Goal: Task Accomplishment & Management: Complete application form

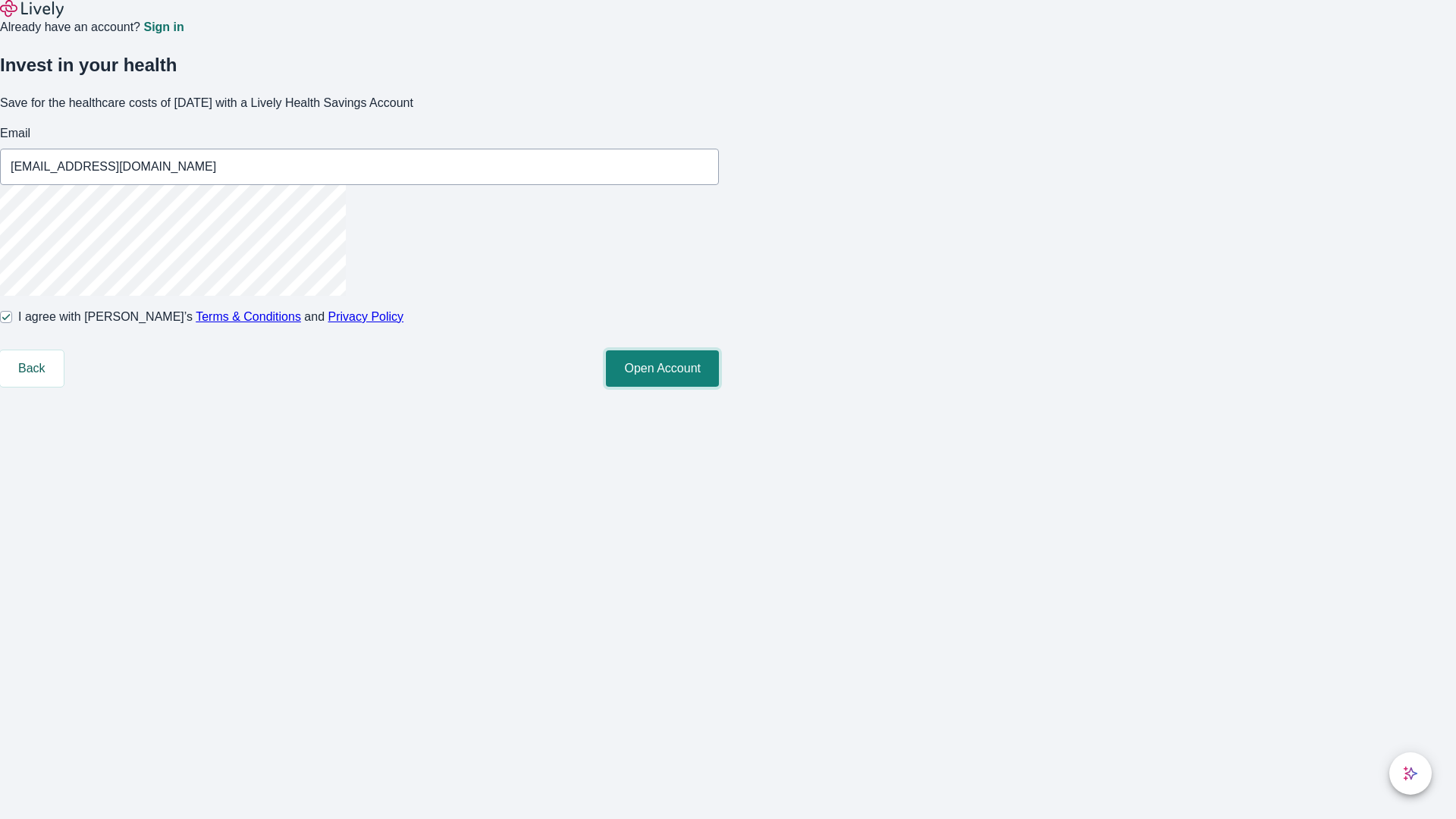
click at [719, 387] on button "Open Account" at bounding box center [663, 368] width 113 height 36
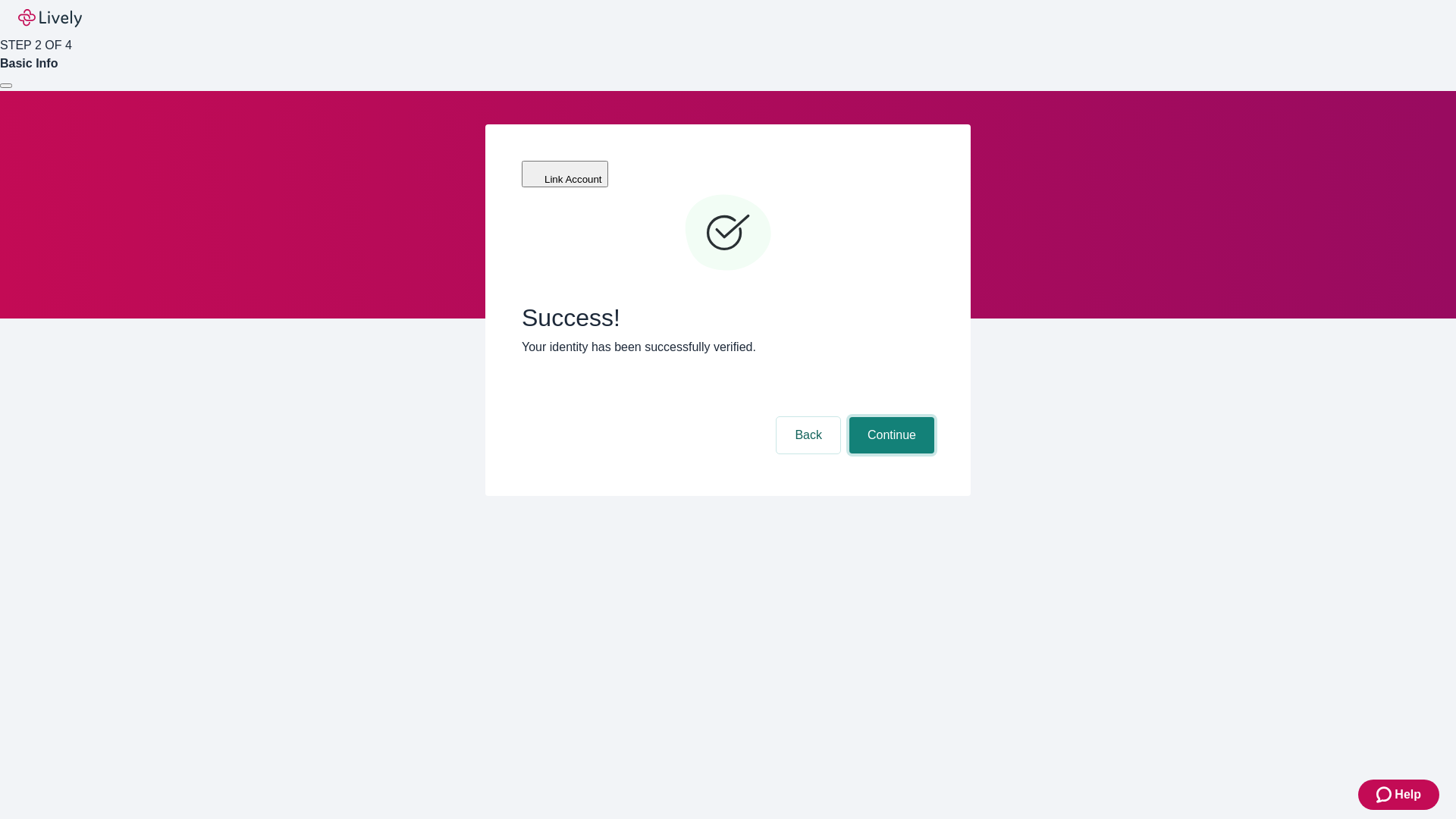
click at [890, 417] on button "Continue" at bounding box center [892, 435] width 85 height 36
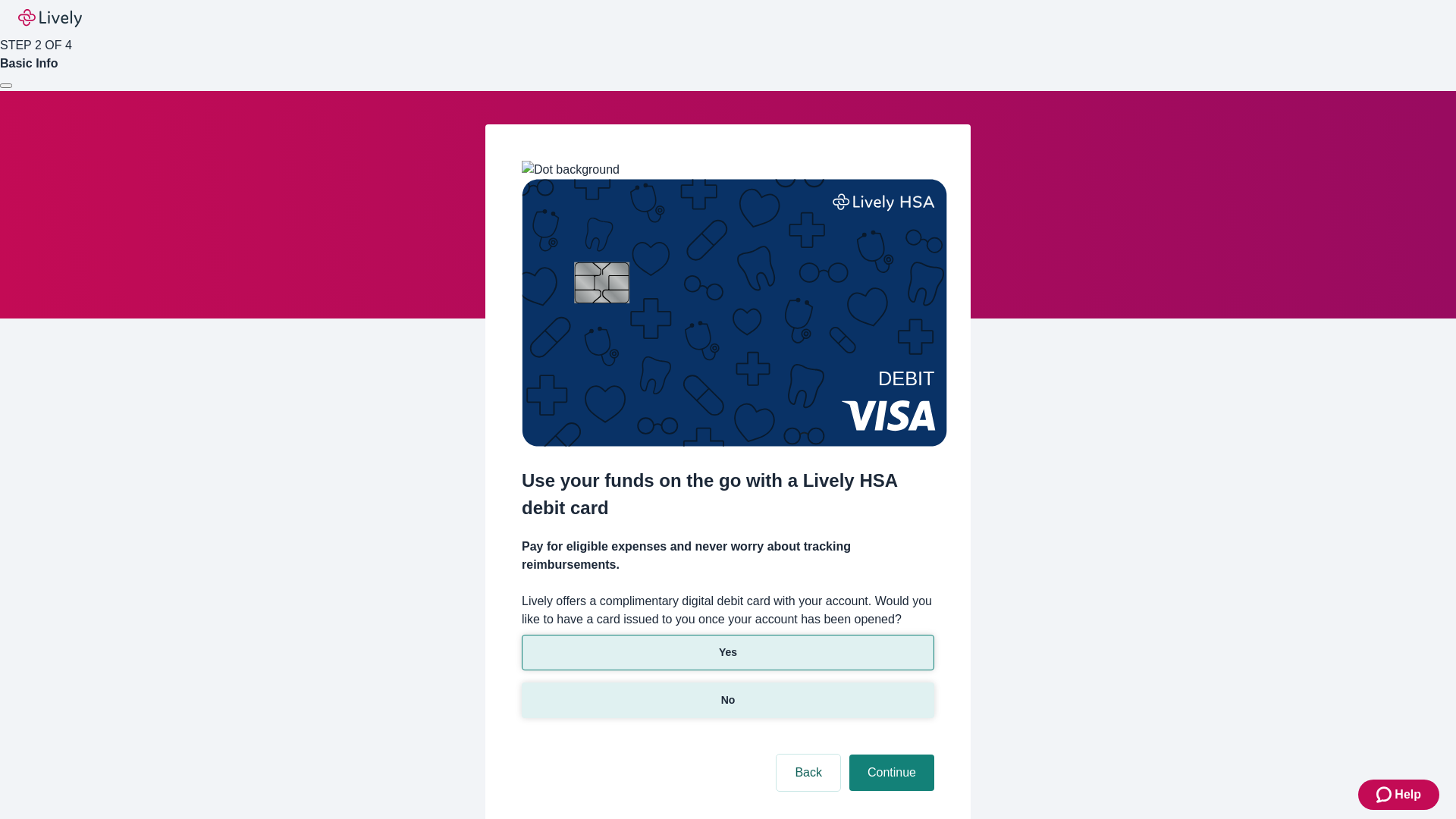
click at [728, 693] on p "No" at bounding box center [728, 700] width 14 height 16
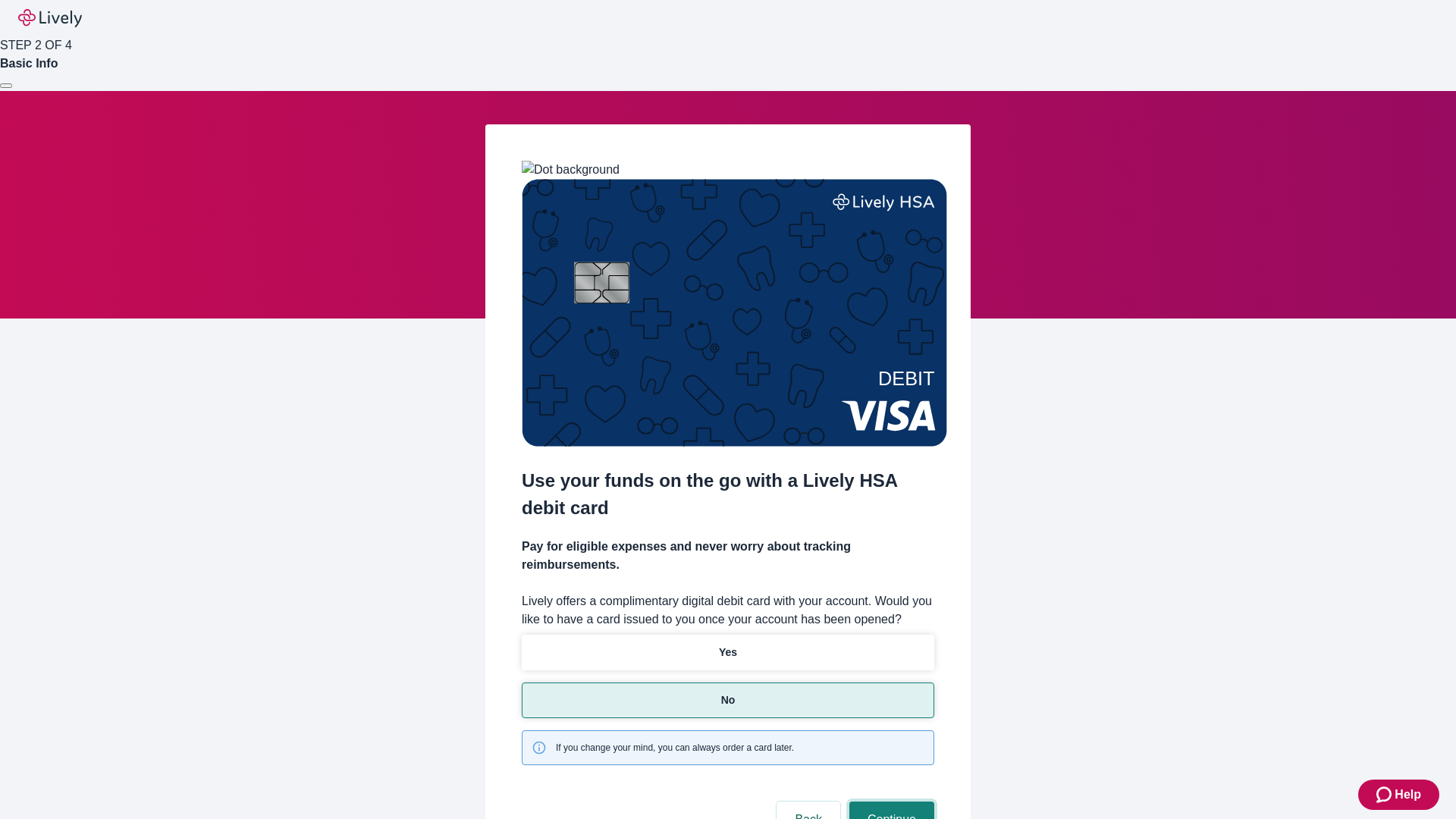
click at [890, 802] on button "Continue" at bounding box center [892, 820] width 85 height 36
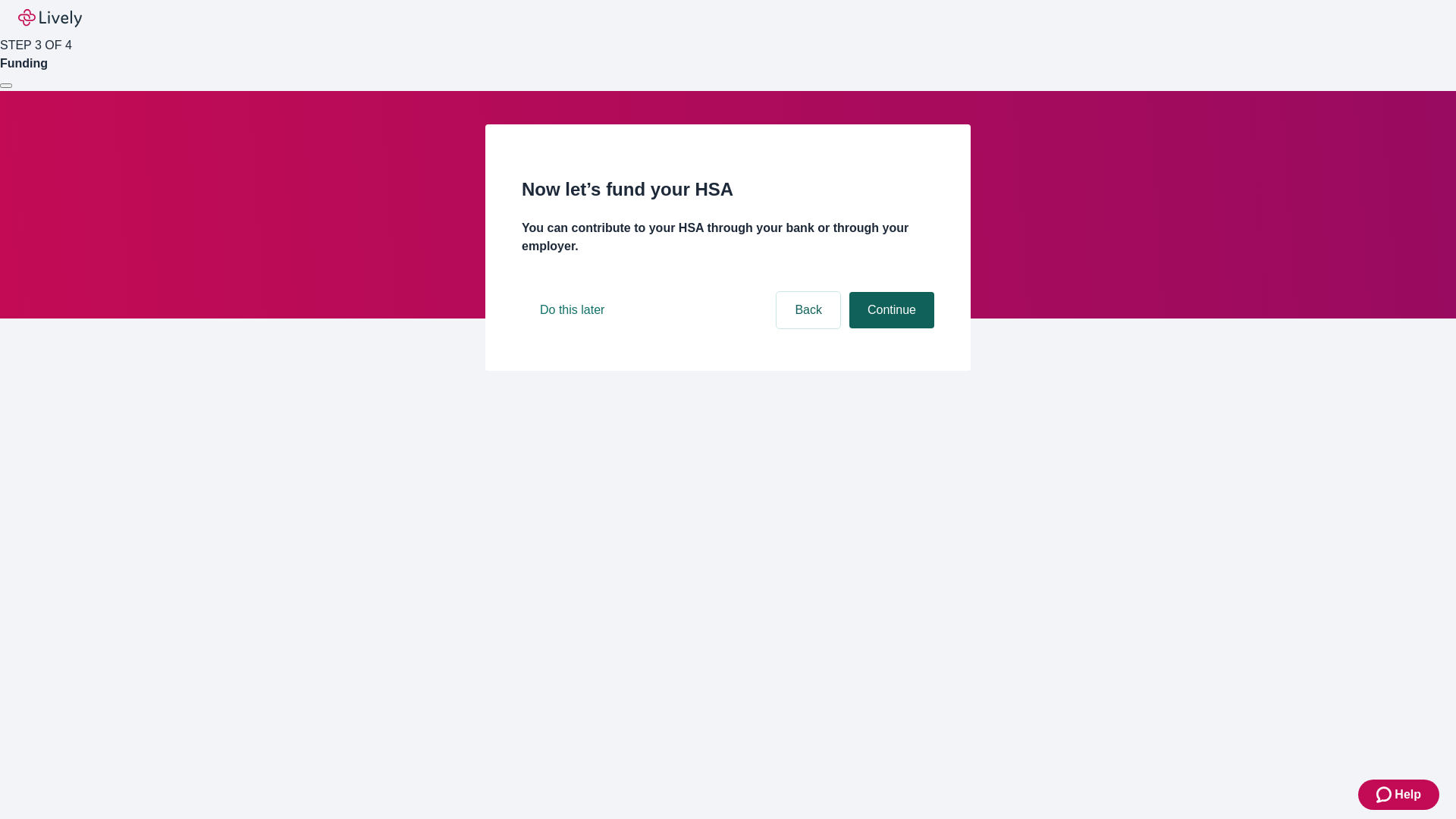
click at [890, 328] on button "Continue" at bounding box center [892, 310] width 85 height 36
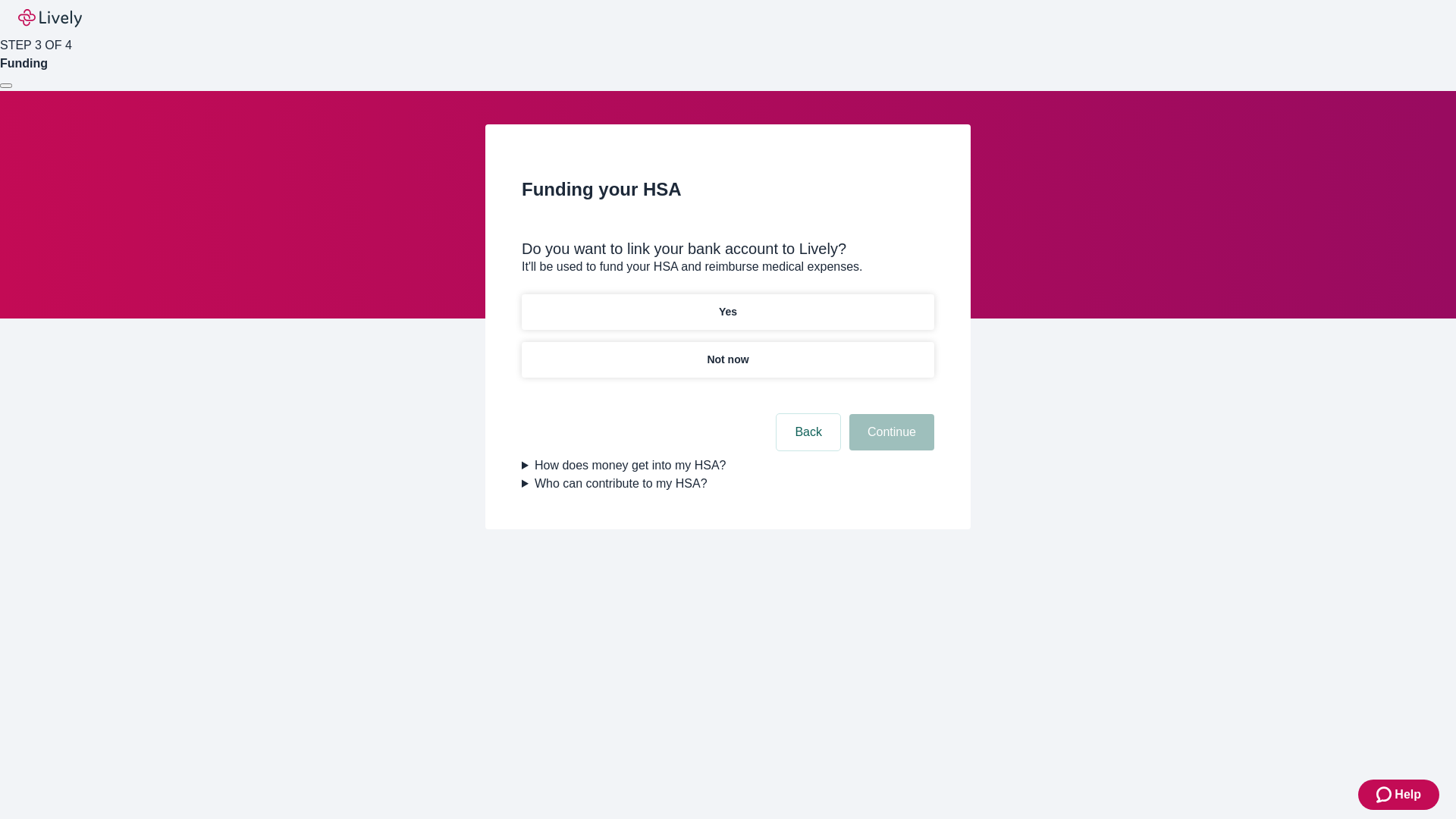
click at [728, 305] on p "Yes" at bounding box center [728, 313] width 18 height 16
click at [890, 414] on button "Continue" at bounding box center [892, 432] width 85 height 36
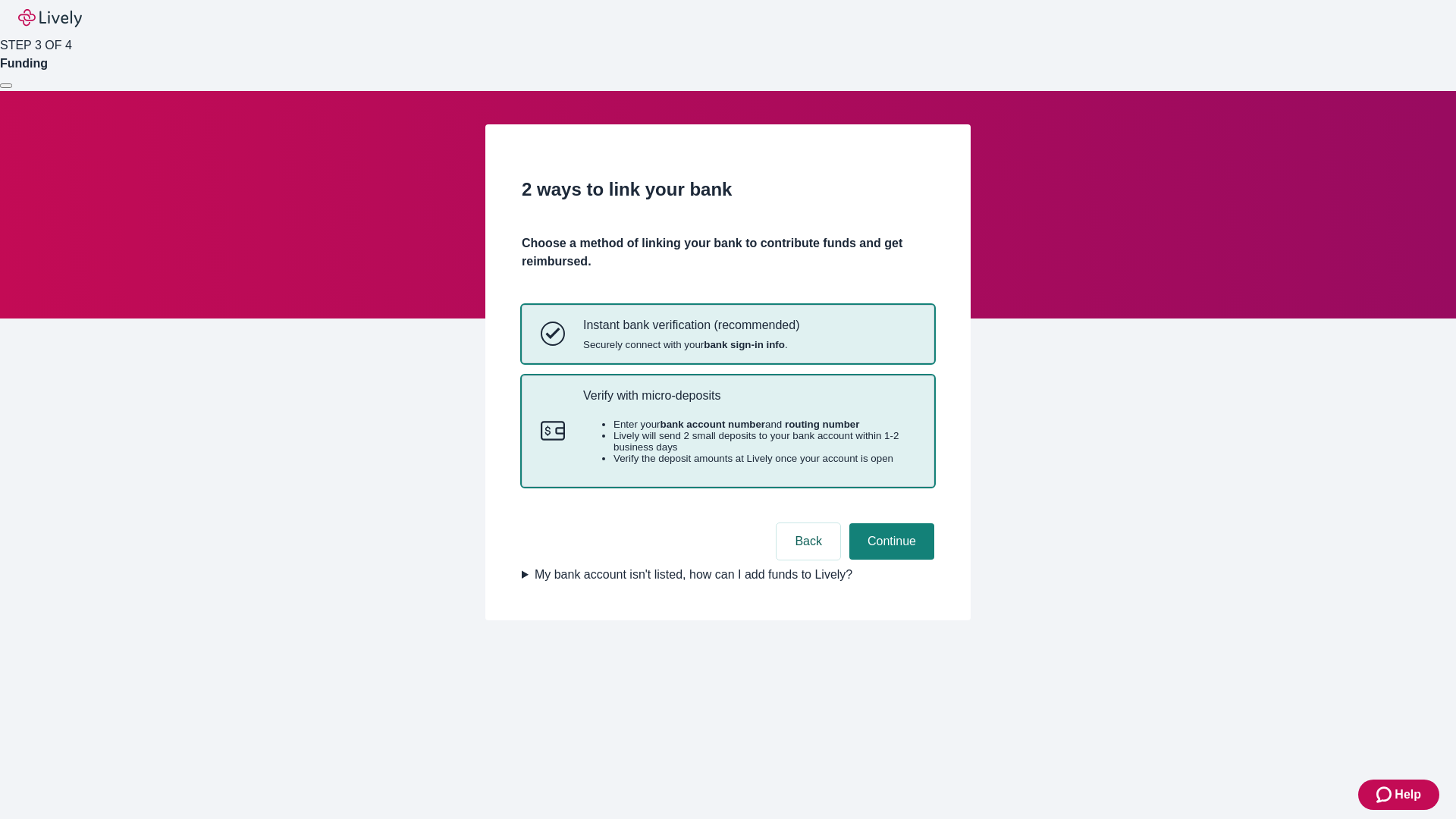
click at [749, 403] on p "Verify with micro-deposits" at bounding box center [750, 396] width 333 height 14
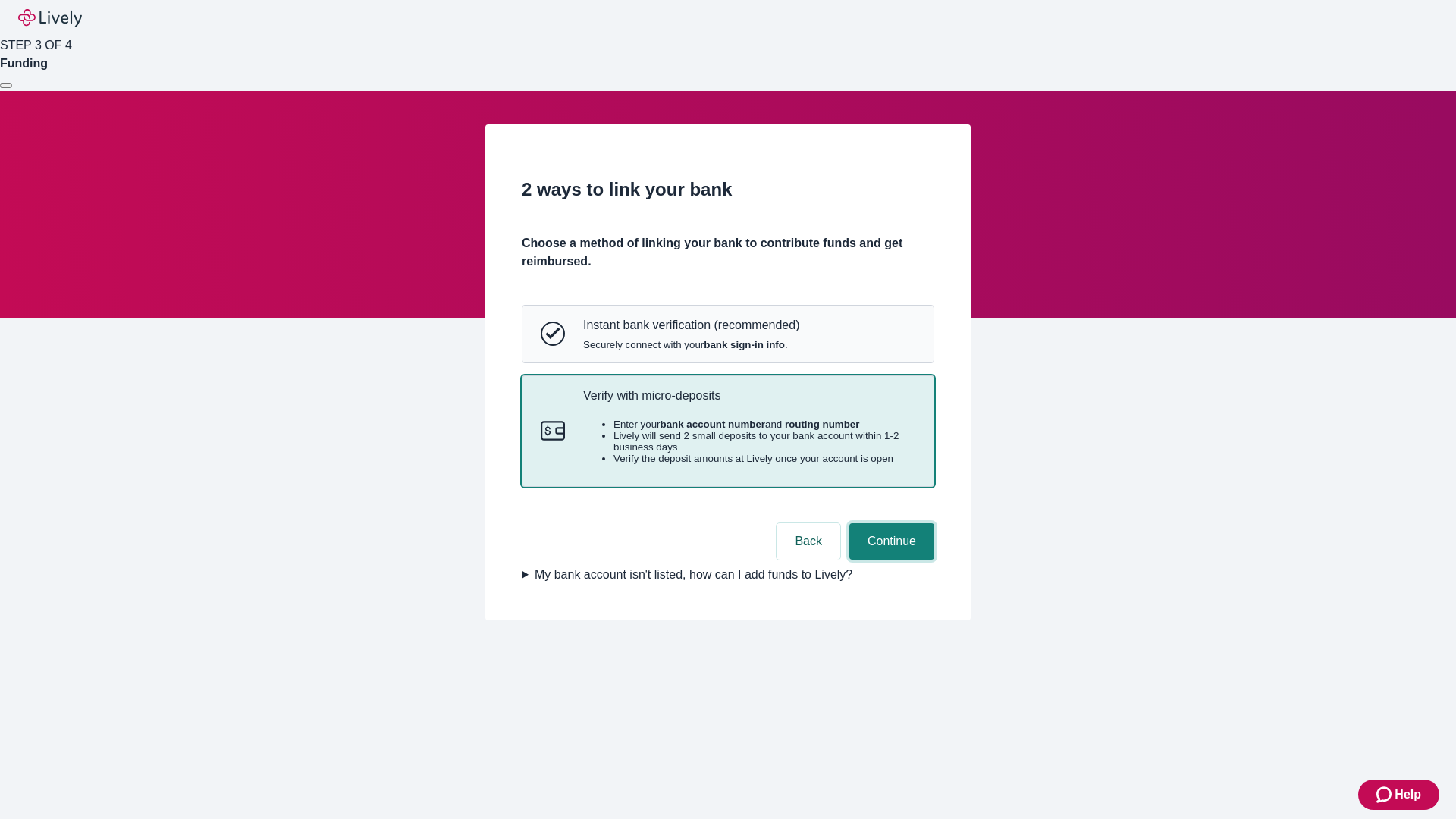
click at [890, 560] on button "Continue" at bounding box center [892, 541] width 85 height 36
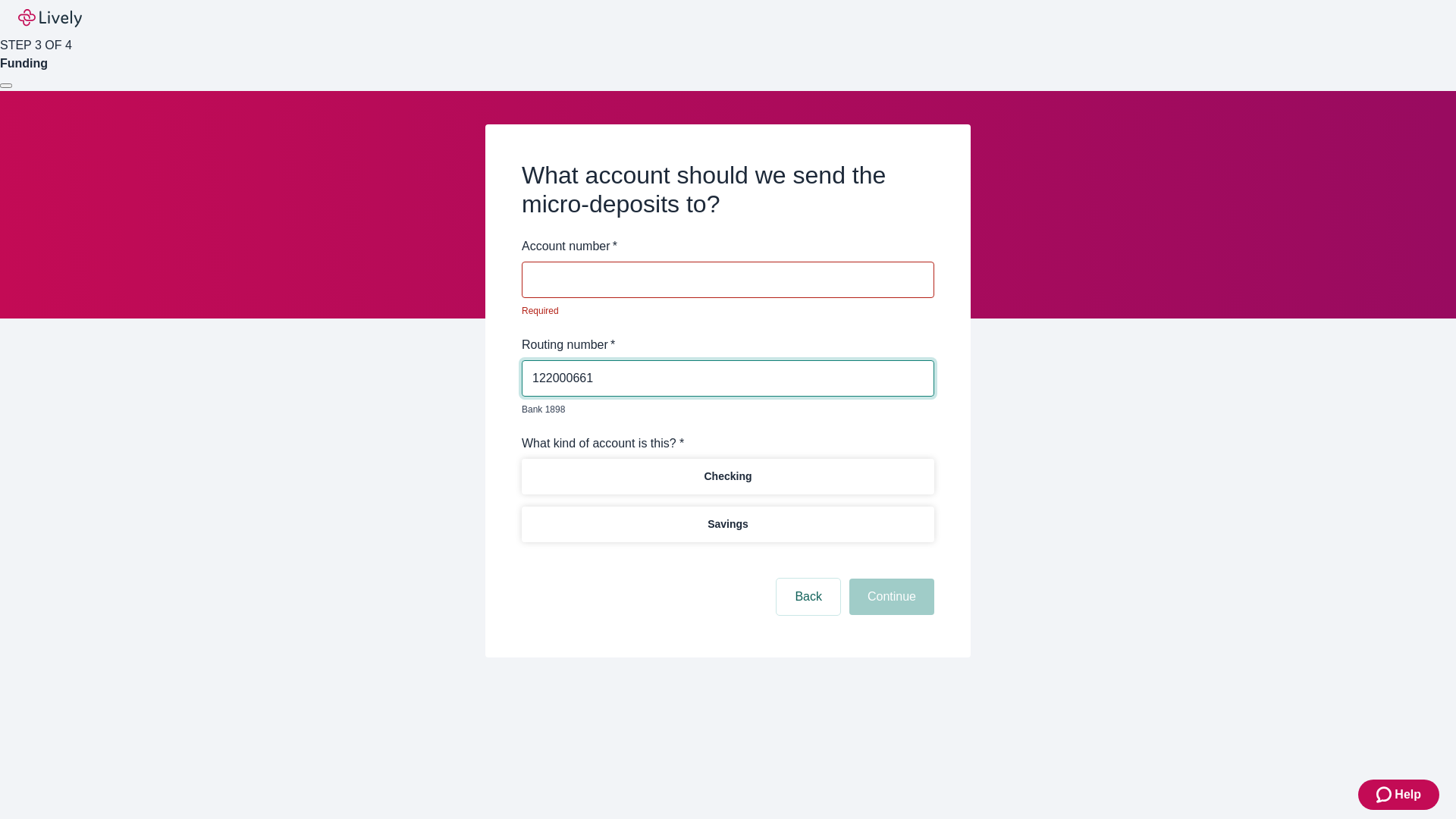
type input "122000661"
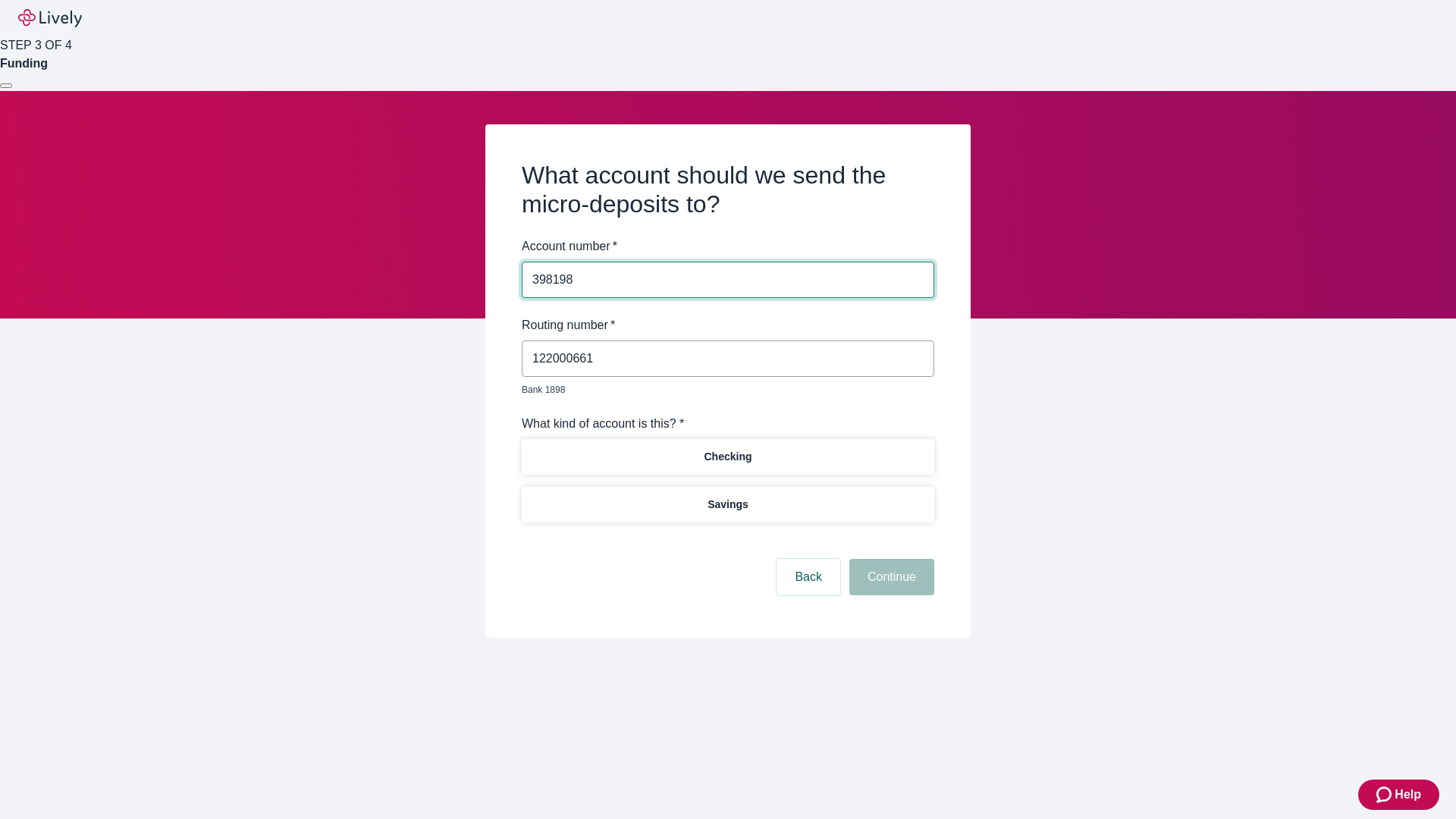
type input "398198"
click at [728, 449] on p "Checking" at bounding box center [728, 457] width 47 height 16
click at [890, 560] on button "Continue" at bounding box center [892, 577] width 85 height 36
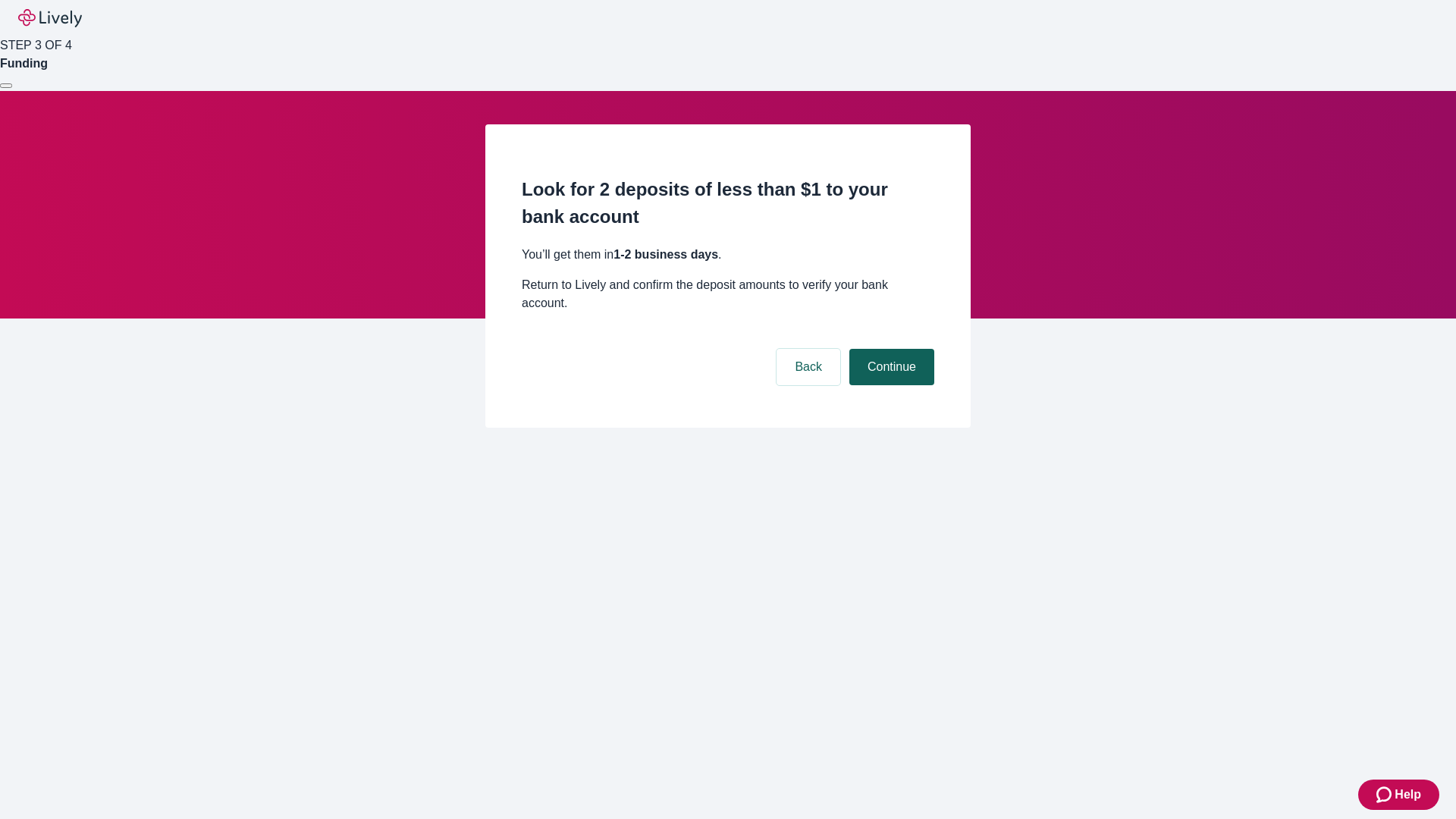
click at [890, 349] on button "Continue" at bounding box center [892, 367] width 85 height 36
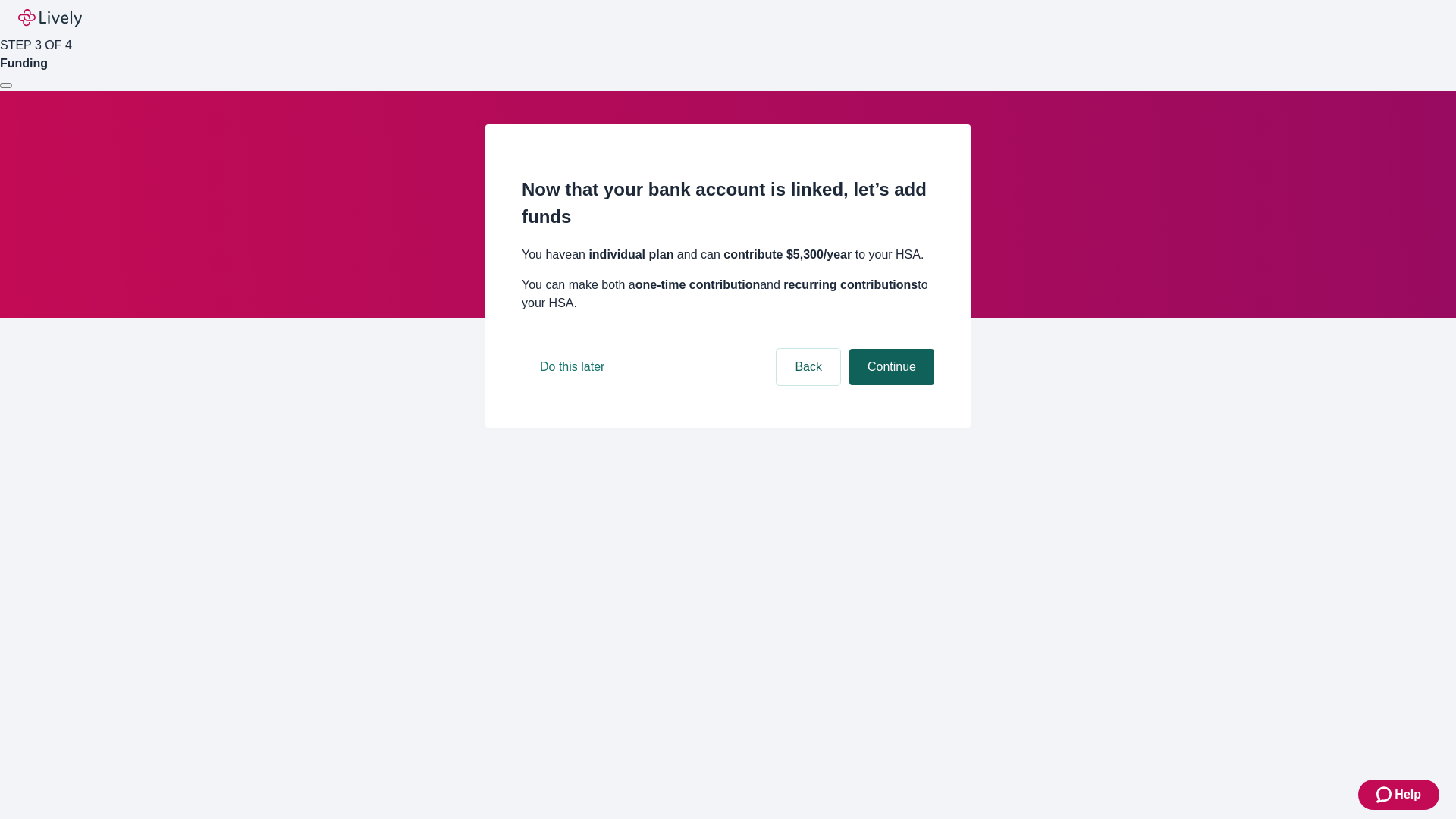
click at [890, 385] on button "Continue" at bounding box center [892, 367] width 85 height 36
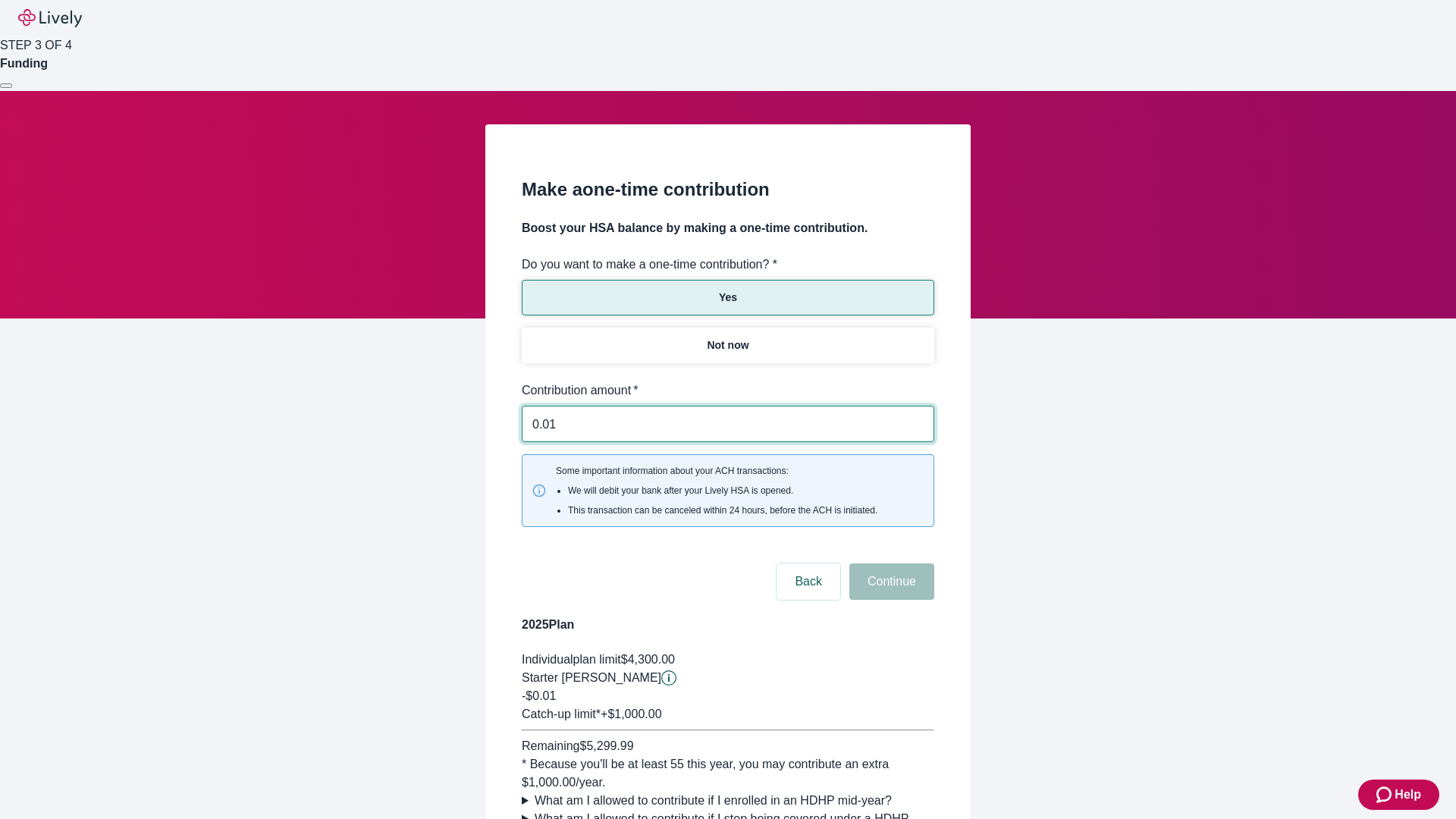
type input "0.01"
click at [890, 564] on button "Continue" at bounding box center [892, 581] width 85 height 36
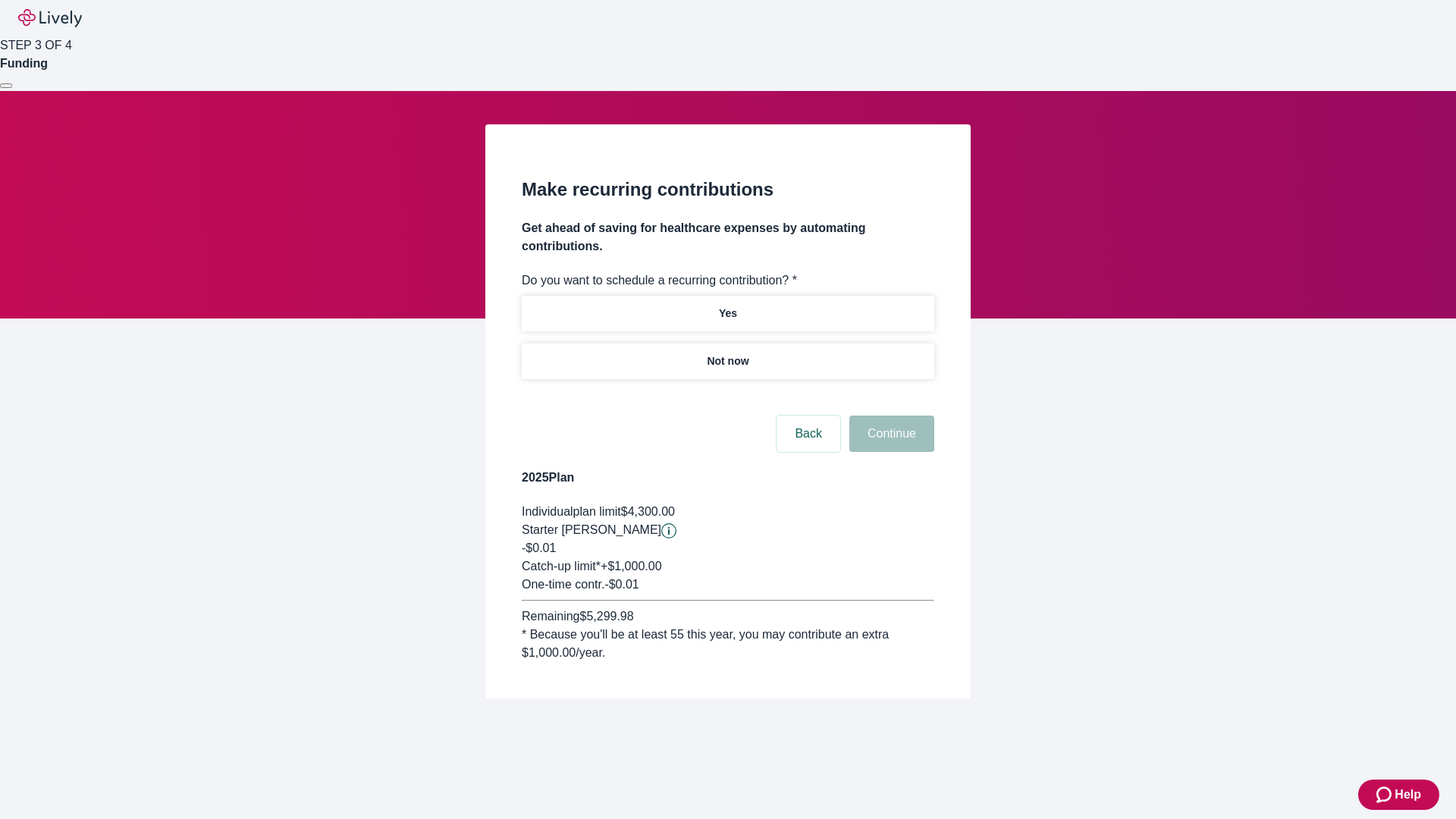
click at [728, 354] on p "Not now" at bounding box center [728, 362] width 42 height 16
click at [890, 416] on button "Continue" at bounding box center [892, 434] width 85 height 36
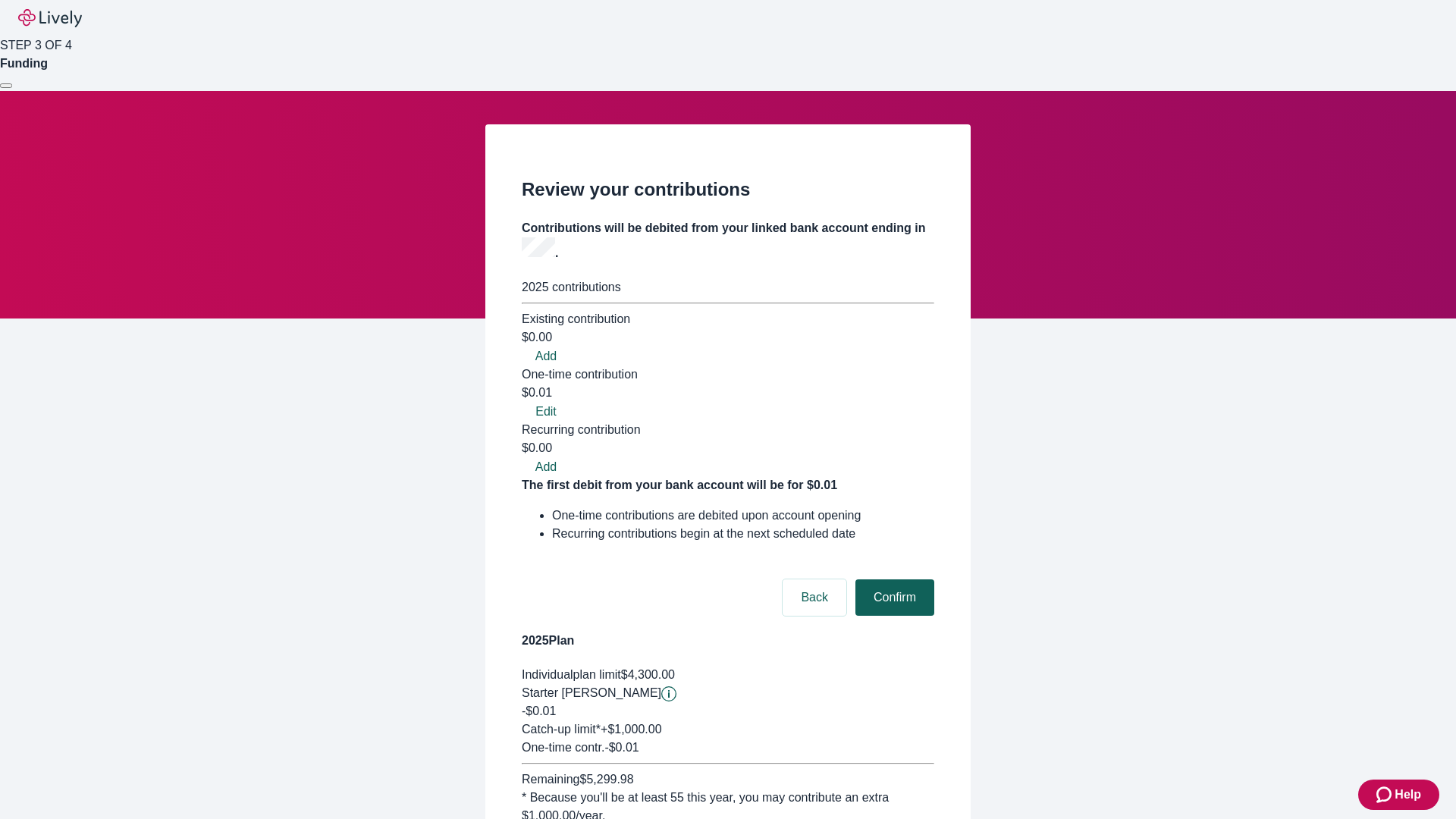
click at [893, 579] on button "Confirm" at bounding box center [895, 597] width 79 height 36
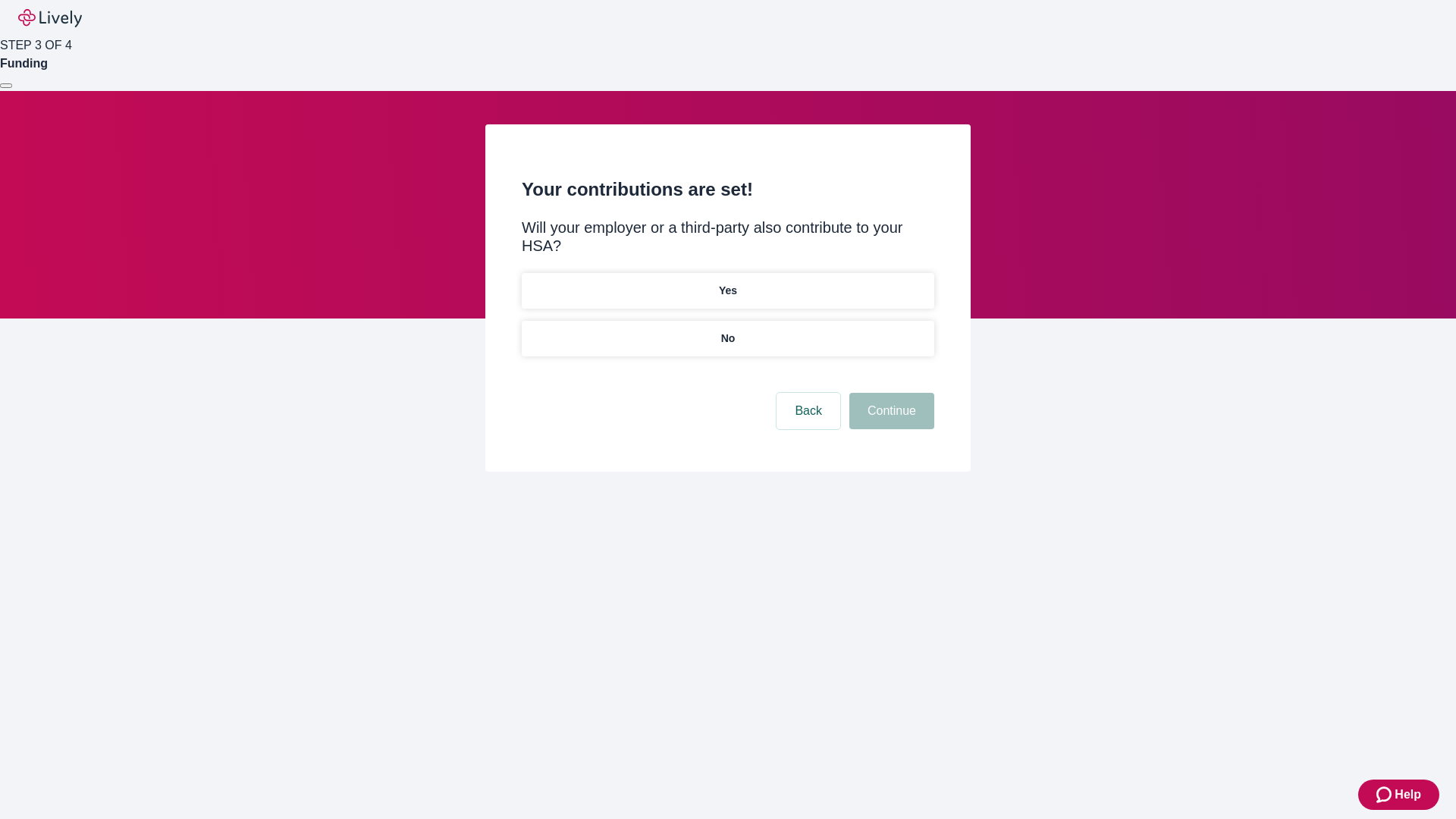
click at [728, 331] on p "No" at bounding box center [728, 339] width 14 height 16
click at [890, 393] on button "Continue" at bounding box center [892, 411] width 85 height 36
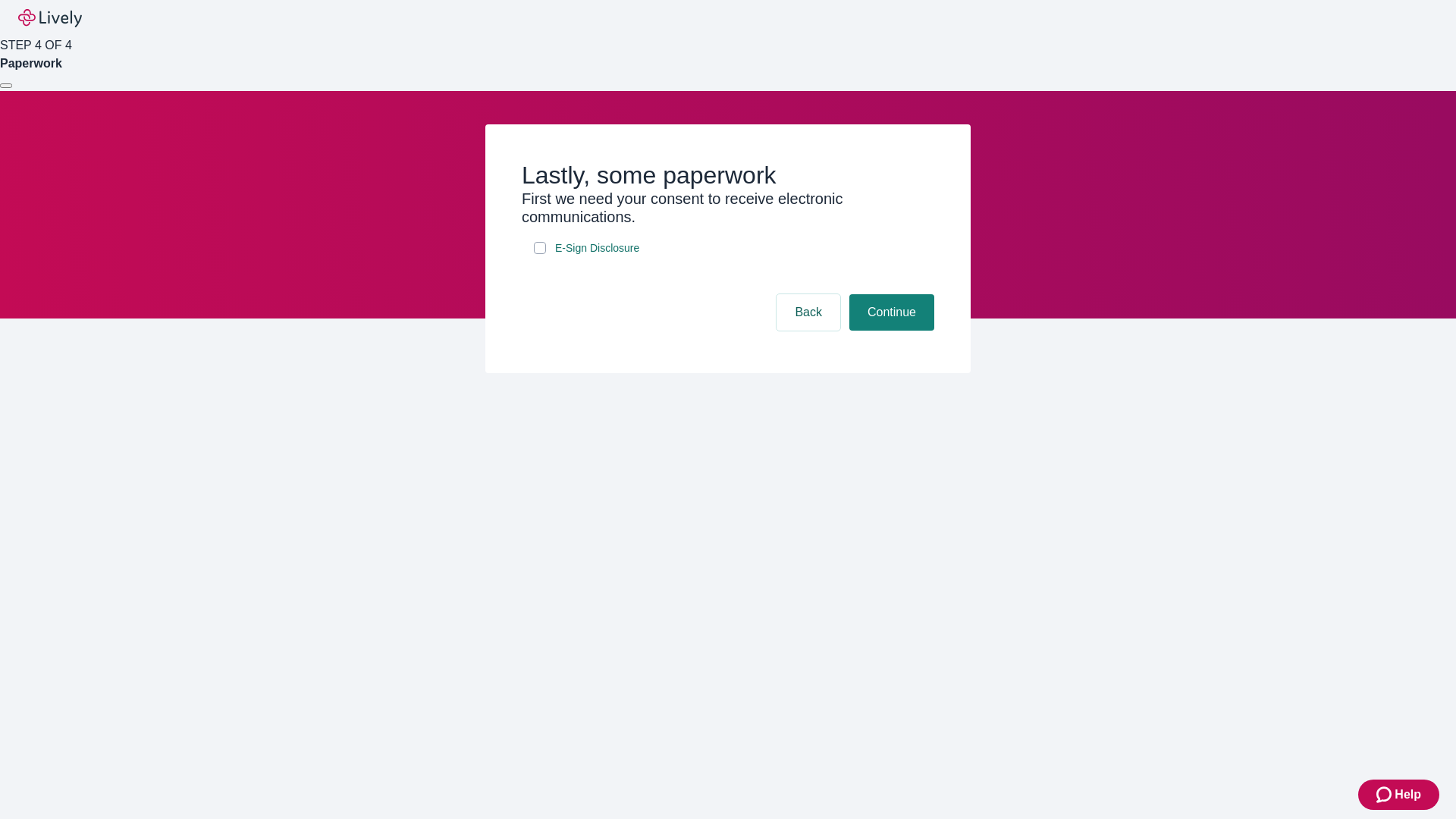
click at [540, 255] on input "E-Sign Disclosure" at bounding box center [540, 248] width 12 height 12
checkbox input "true"
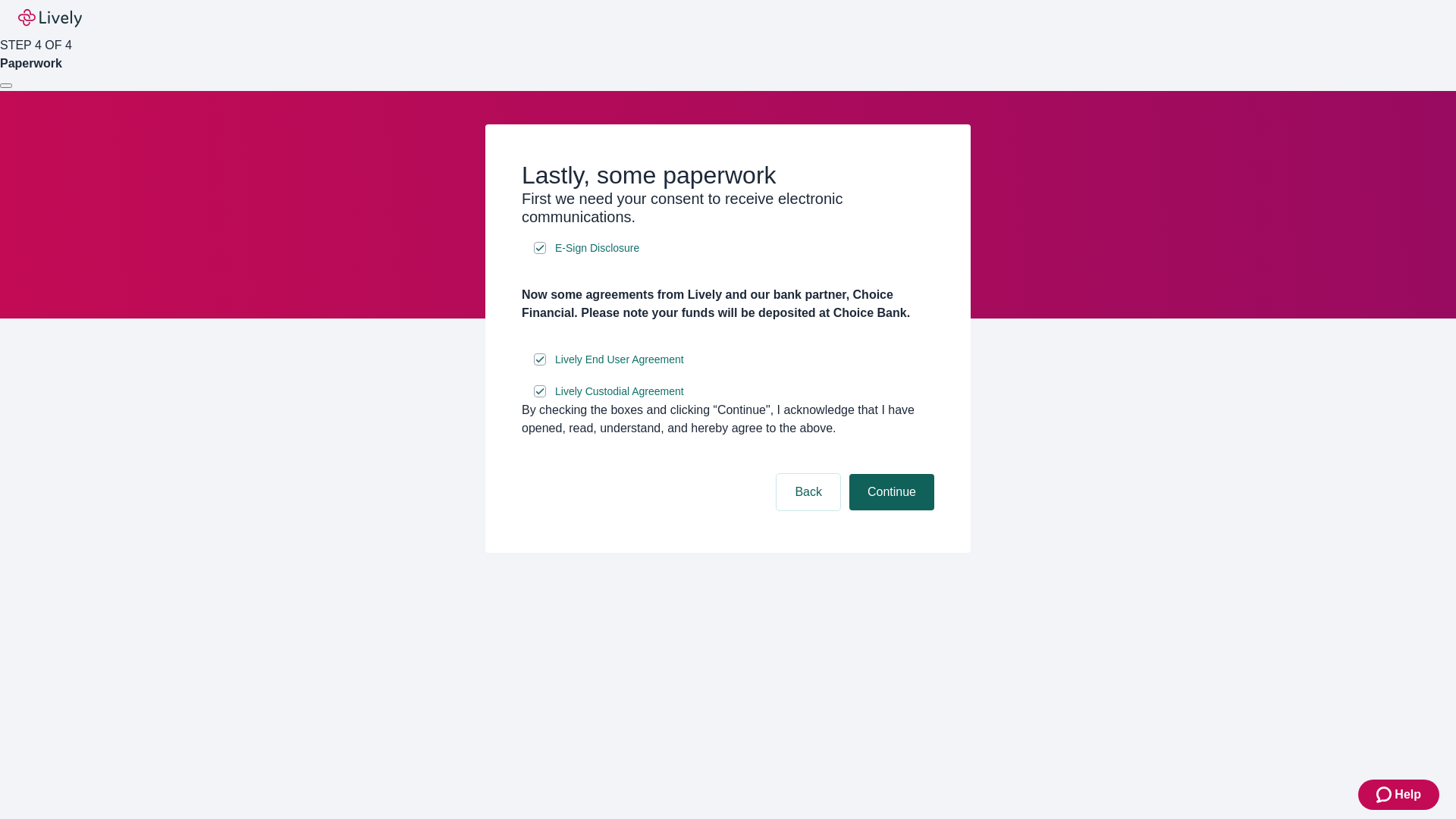
click at [890, 511] on button "Continue" at bounding box center [892, 492] width 85 height 36
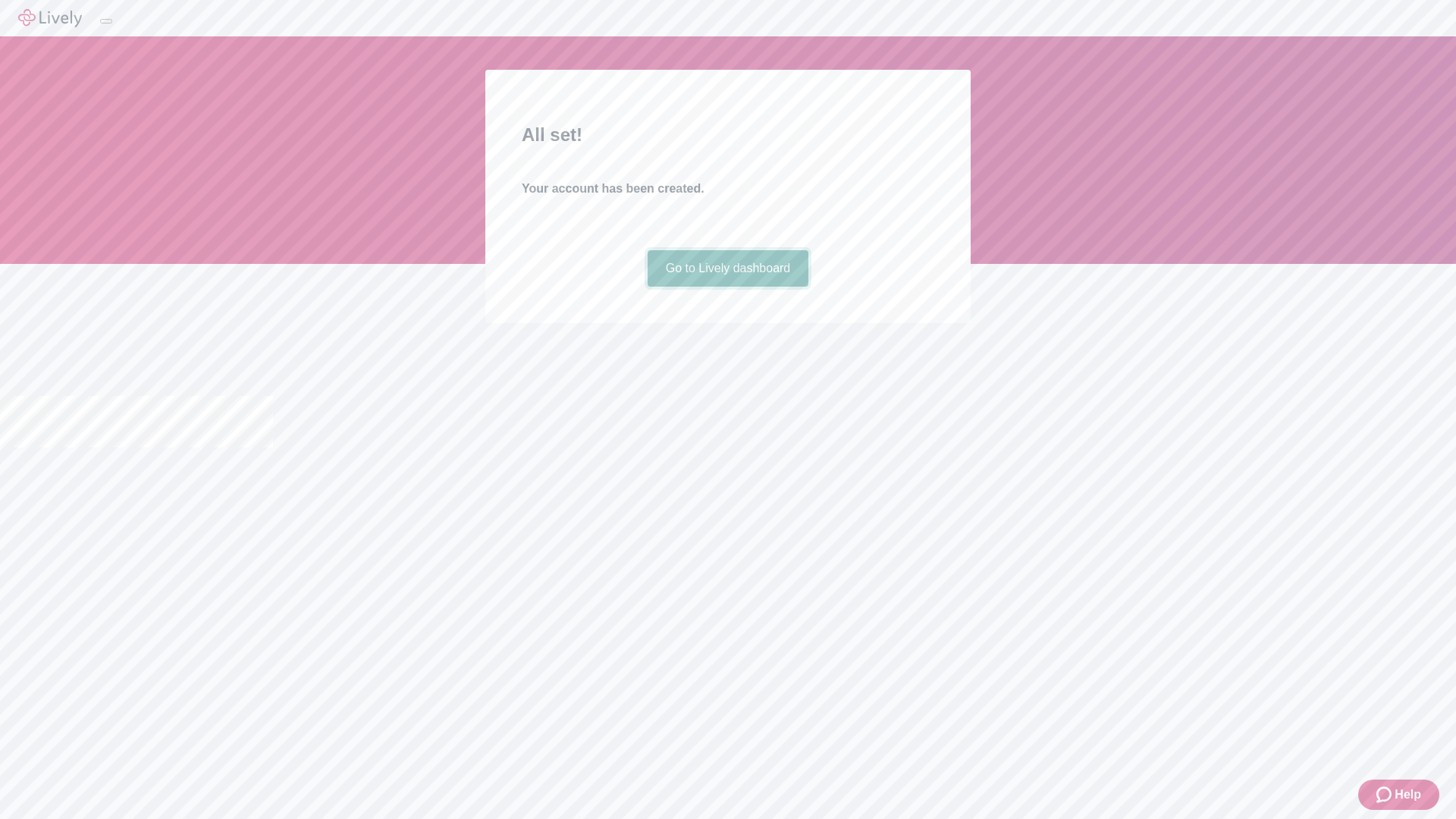
click at [728, 287] on link "Go to Lively dashboard" at bounding box center [728, 268] width 161 height 36
